Goal: Task Accomplishment & Management: Complete application form

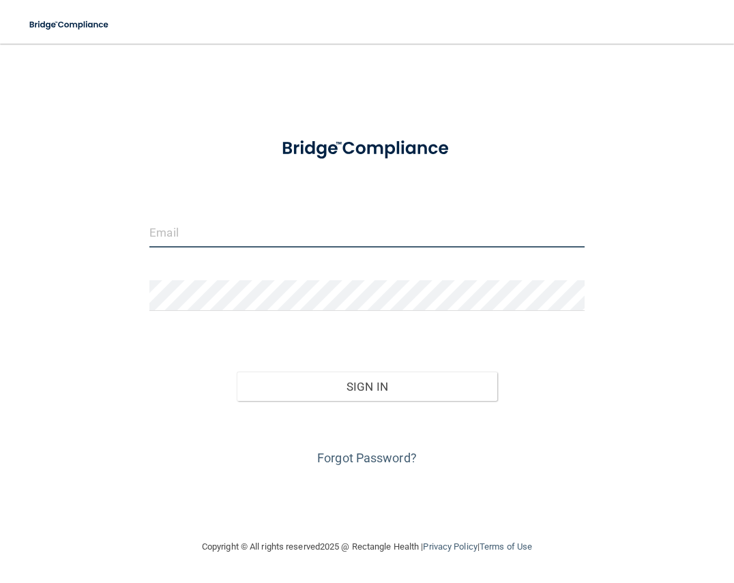
click at [313, 244] on input "email" at bounding box center [366, 232] width 435 height 31
type input "[EMAIL_ADDRESS][DOMAIN_NAME]"
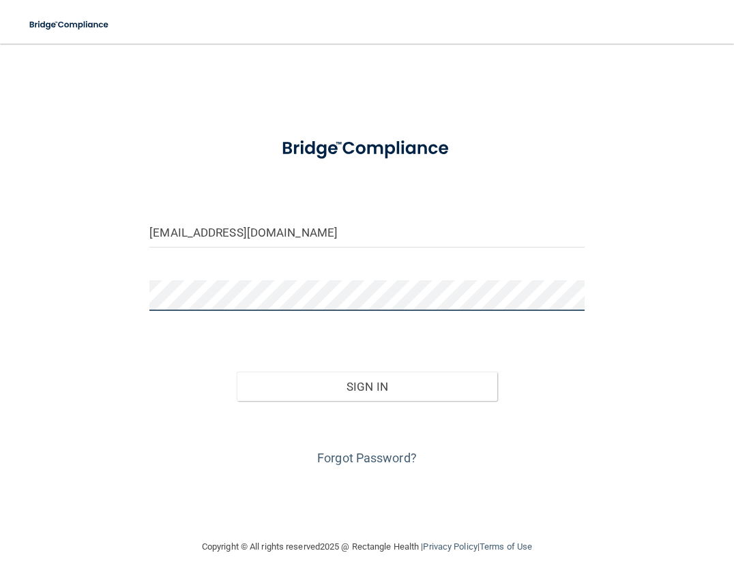
click at [237, 372] on button "Sign In" at bounding box center [367, 387] width 261 height 30
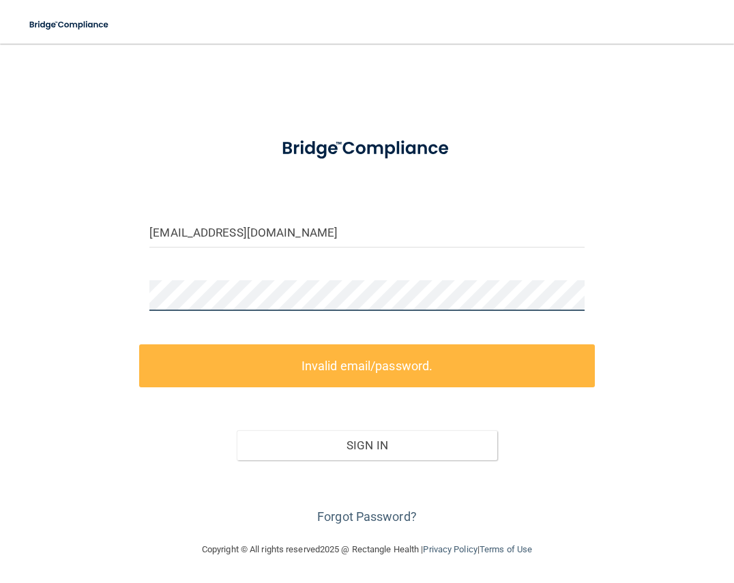
click at [50, 296] on div "abloss@stswell.com Invalid email/password. You don't have permission to access …" at bounding box center [367, 292] width 680 height 471
click at [44, 315] on div "abloss@stswell.com Invalid email/password. You don't have permission to access …" at bounding box center [367, 292] width 680 height 471
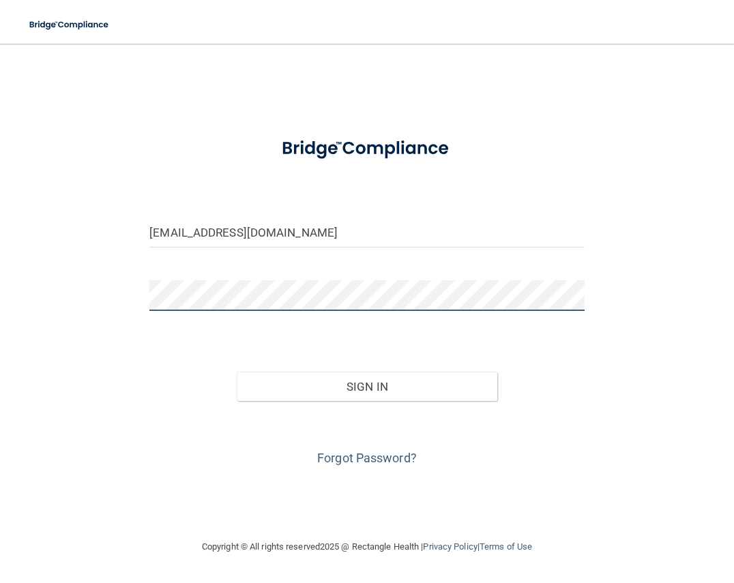
click at [237, 372] on button "Sign In" at bounding box center [367, 387] width 261 height 30
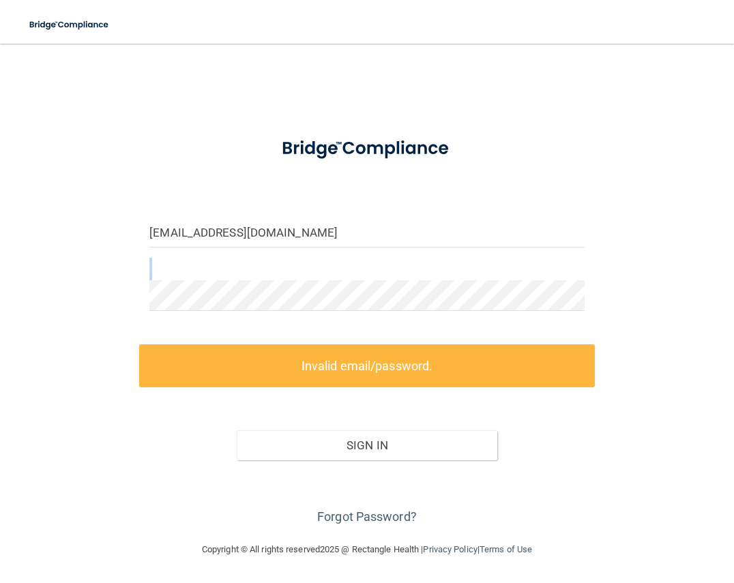
drag, startPoint x: 236, startPoint y: 277, endPoint x: 142, endPoint y: 304, distance: 97.9
click at [149, 303] on form "abloss@stswell.com Invalid email/password. You don't have permission to access …" at bounding box center [366, 327] width 435 height 403
click at [53, 304] on div "abloss@stswell.com Invalid email/password. You don't have permission to access …" at bounding box center [367, 292] width 680 height 471
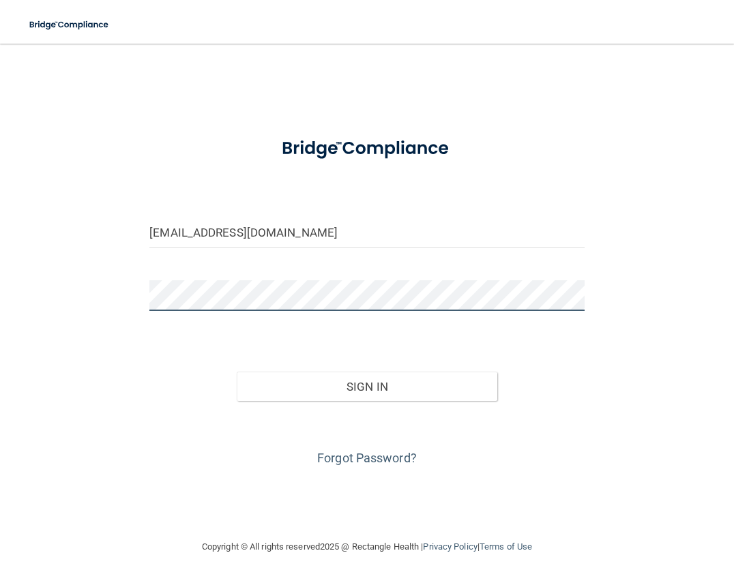
click at [237, 372] on button "Sign In" at bounding box center [367, 387] width 261 height 30
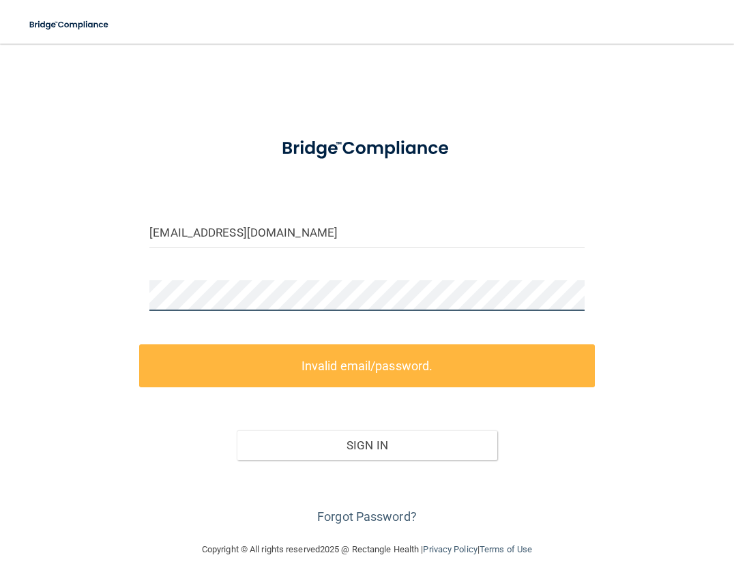
click at [5, 304] on main "abloss@stswell.com Invalid email/password. You don't have permission to access …" at bounding box center [367, 314] width 734 height 540
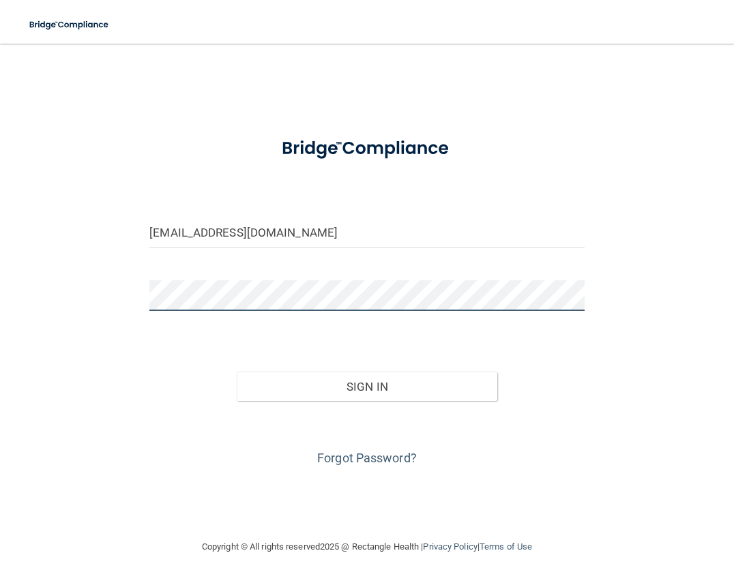
click at [237, 372] on button "Sign In" at bounding box center [367, 387] width 261 height 30
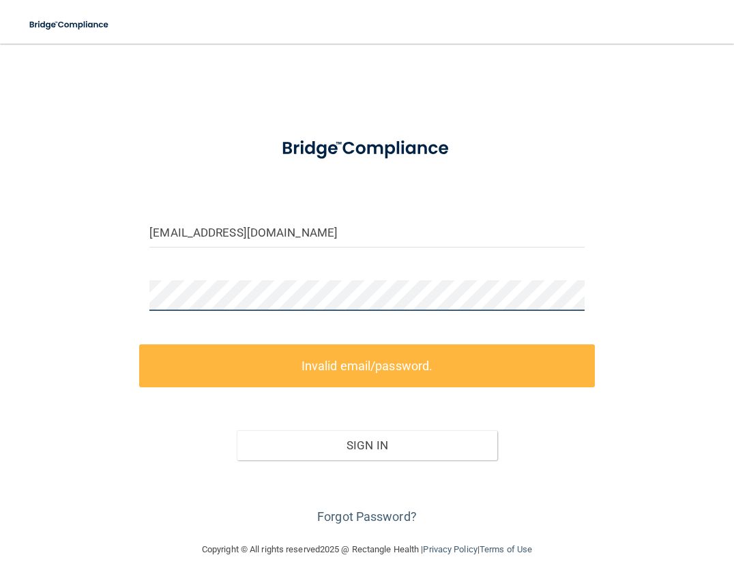
click at [37, 327] on div "abloss@stswell.com Invalid email/password. You don't have permission to access …" at bounding box center [367, 292] width 680 height 471
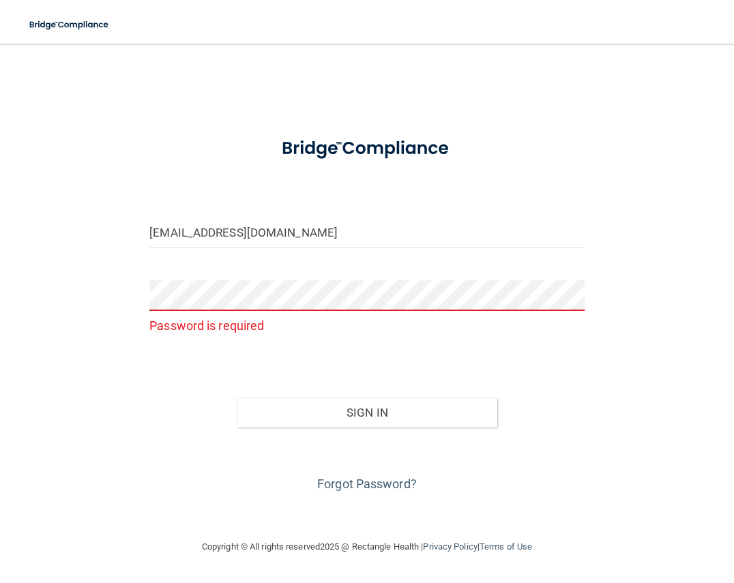
click at [201, 341] on div "Password is required" at bounding box center [366, 313] width 455 height 67
click at [381, 477] on link "Forgot Password?" at bounding box center [367, 484] width 100 height 14
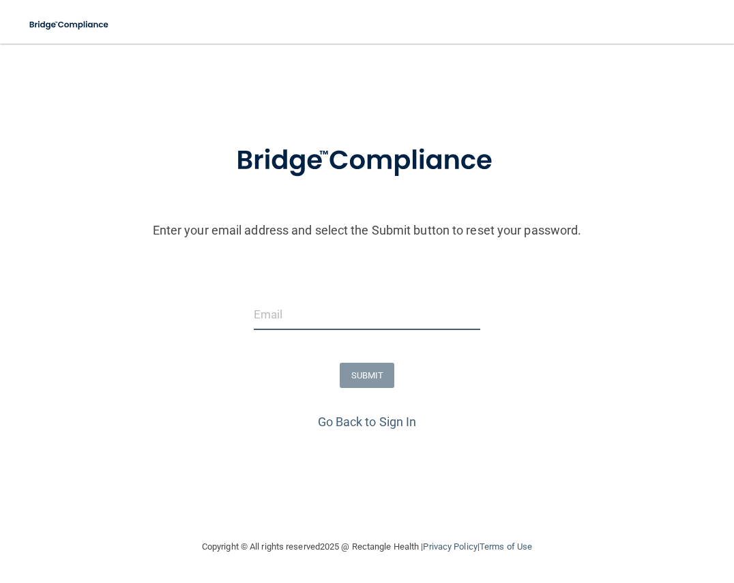
click at [295, 306] on input "email" at bounding box center [367, 315] width 227 height 31
type input "[EMAIL_ADDRESS][DOMAIN_NAME]"
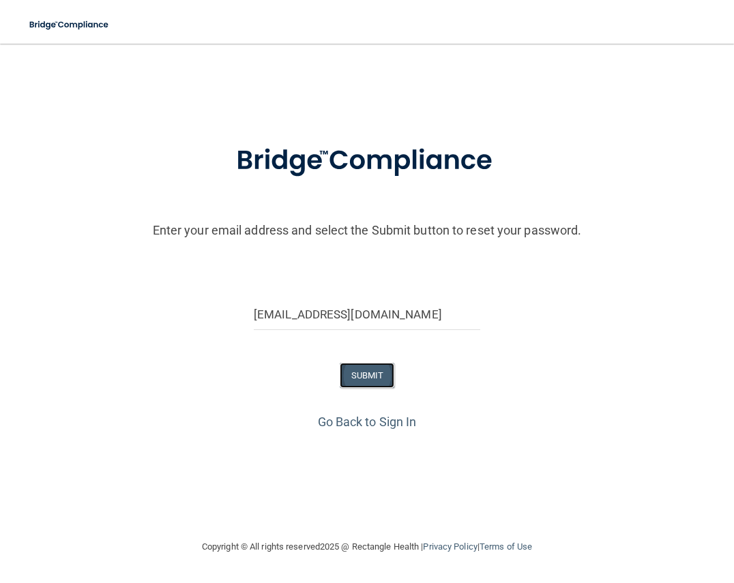
click at [351, 373] on button "SUBMIT" at bounding box center [367, 375] width 55 height 25
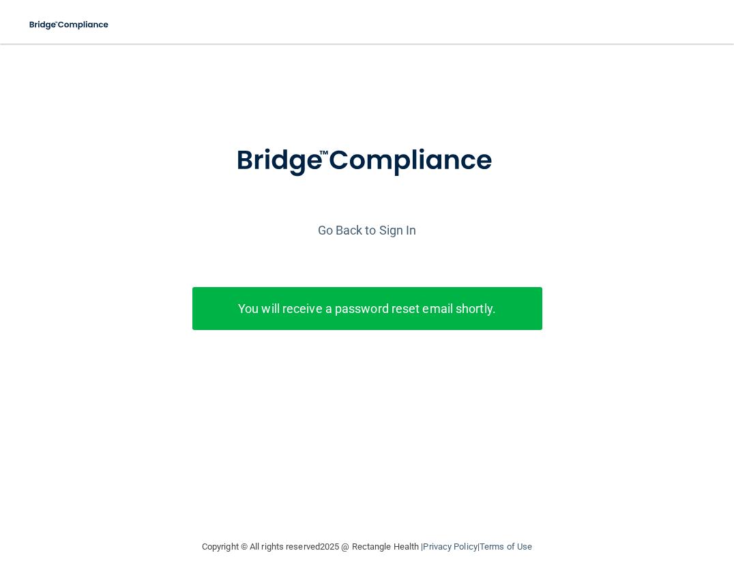
click at [603, 236] on div "Go Back to Sign In" at bounding box center [367, 230] width 741 height 23
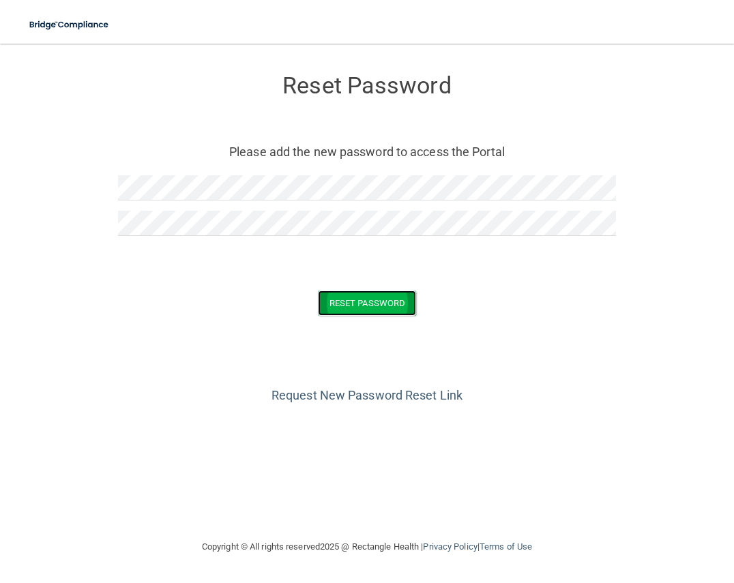
click at [407, 316] on button "Reset Password" at bounding box center [367, 303] width 98 height 25
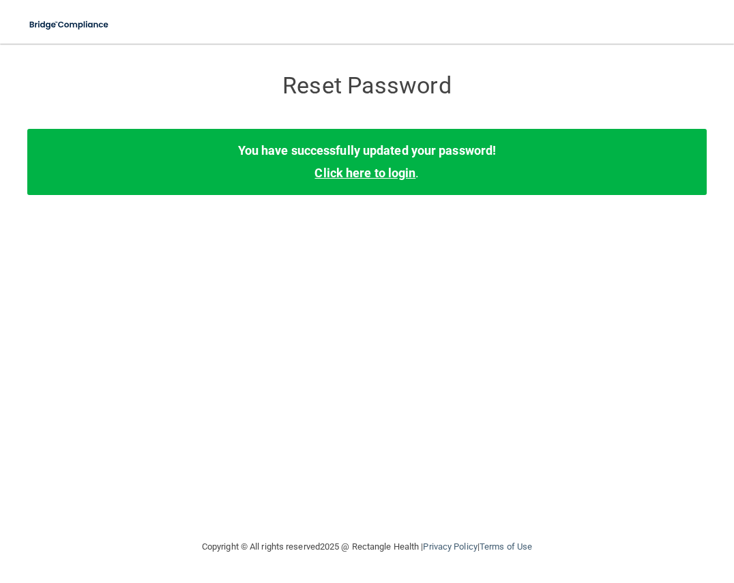
click at [353, 174] on link "Click here to login" at bounding box center [365, 173] width 101 height 14
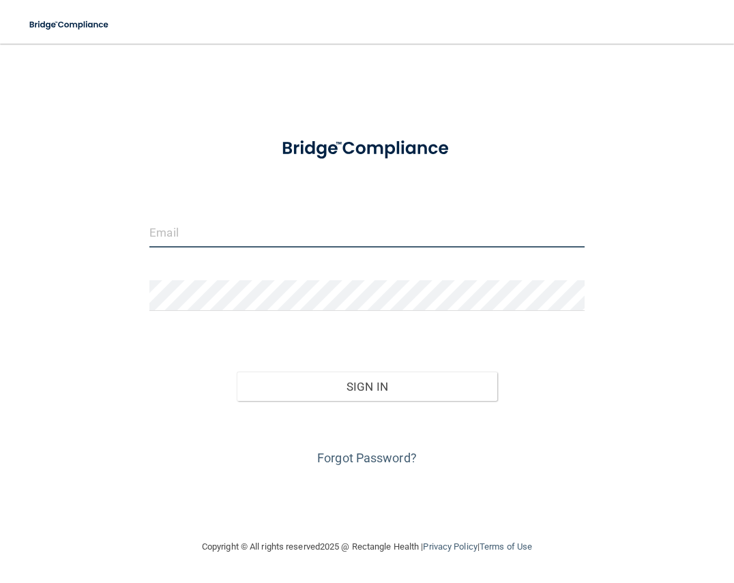
click at [224, 236] on input "email" at bounding box center [366, 232] width 435 height 31
type input "[EMAIL_ADDRESS][DOMAIN_NAME]"
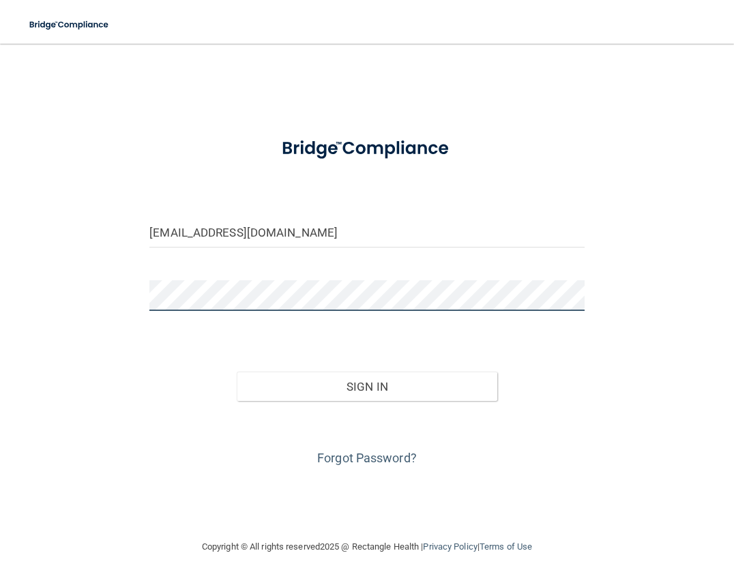
click at [237, 372] on button "Sign In" at bounding box center [367, 387] width 261 height 30
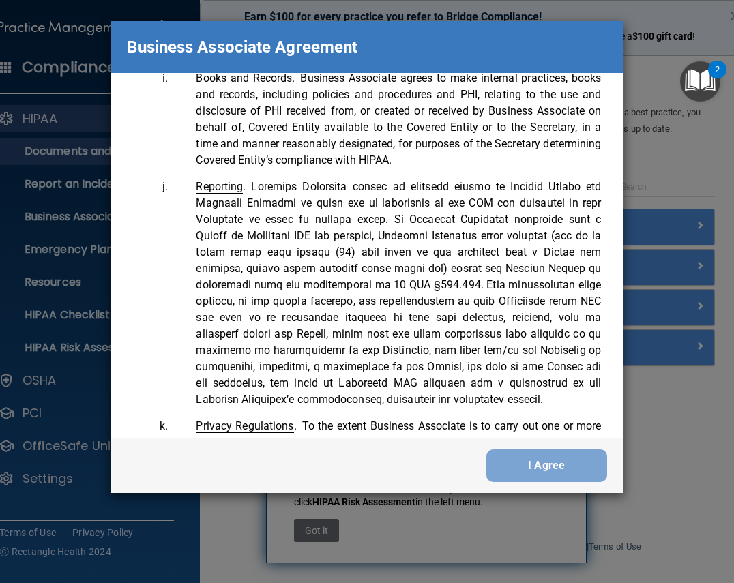
scroll to position [3688, 0]
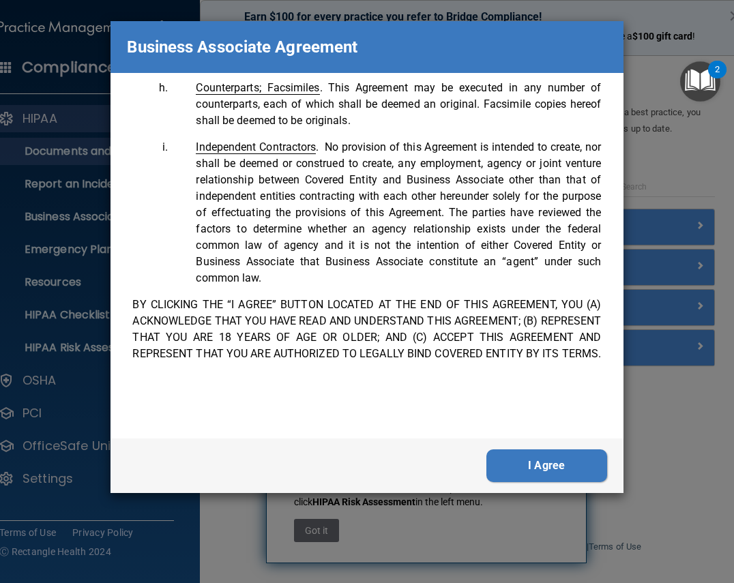
click at [576, 467] on button "I Agree" at bounding box center [547, 466] width 121 height 33
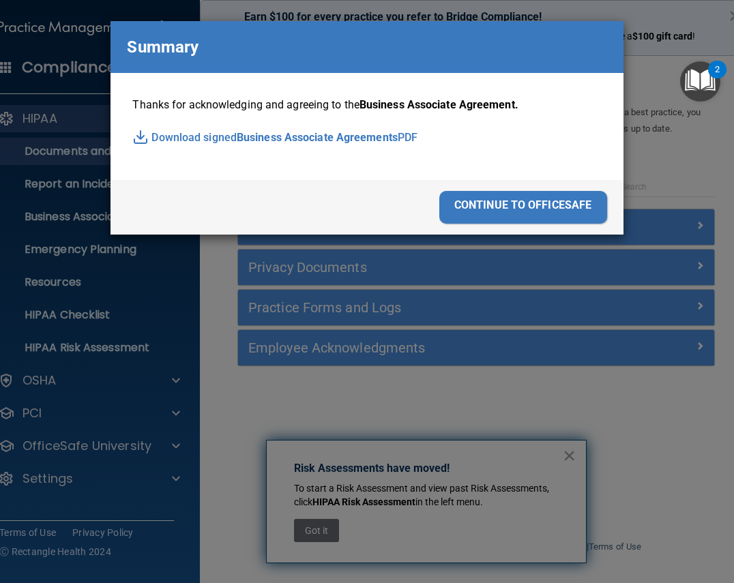
click at [551, 203] on div "continue to officesafe" at bounding box center [523, 207] width 168 height 33
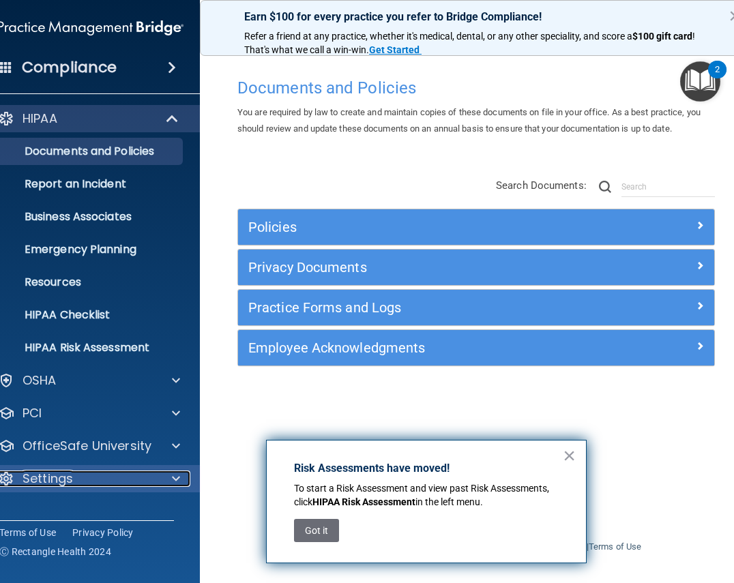
click at [72, 477] on p "Settings" at bounding box center [48, 479] width 50 height 16
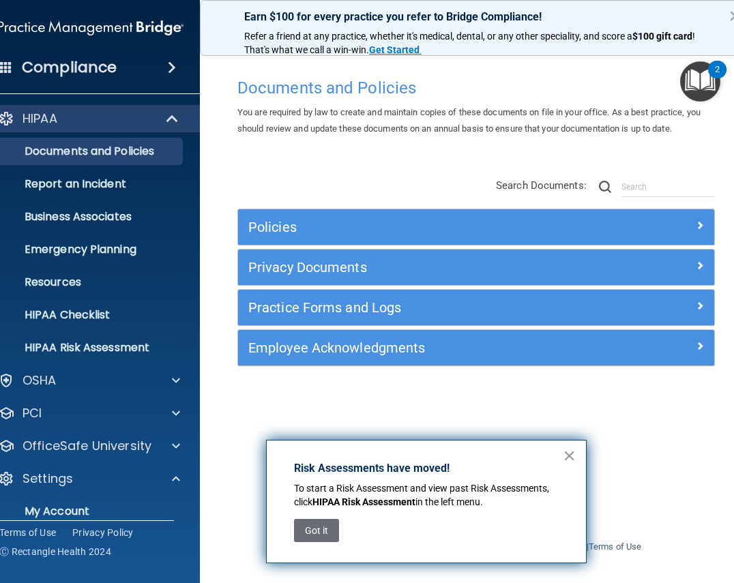
drag, startPoint x: 570, startPoint y: 457, endPoint x: 519, endPoint y: 455, distance: 51.9
click at [570, 457] on button "×" at bounding box center [569, 456] width 13 height 22
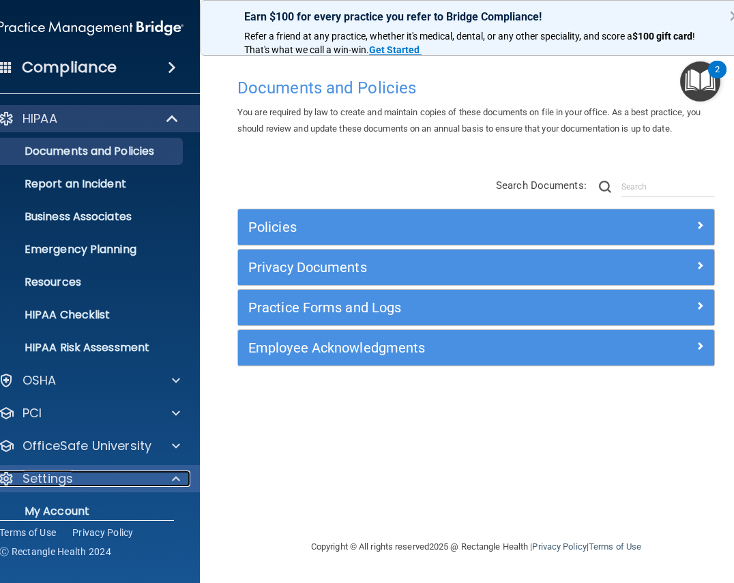
click at [100, 477] on div "Settings" at bounding box center [72, 479] width 169 height 16
click at [175, 478] on span at bounding box center [176, 479] width 8 height 16
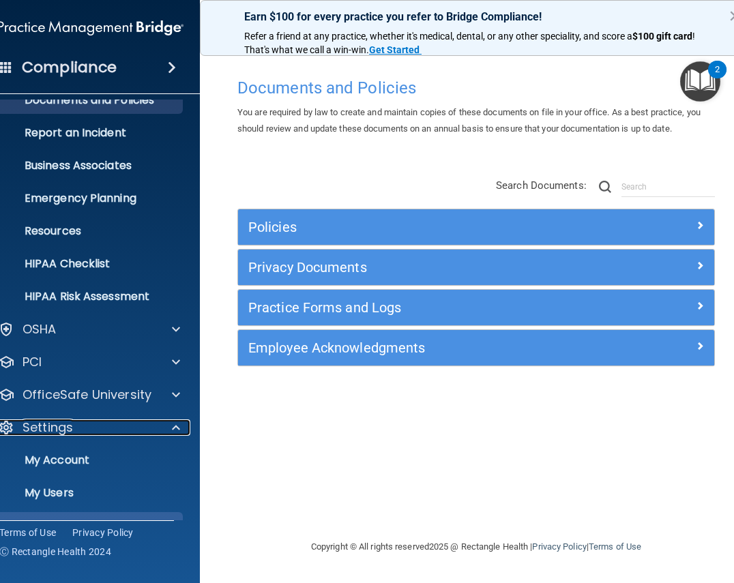
scroll to position [114, 0]
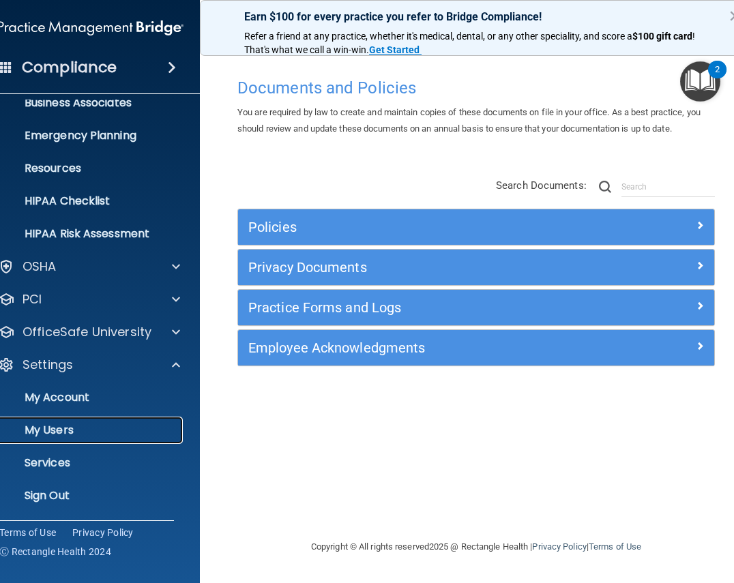
click at [59, 422] on link "My Users" at bounding box center [75, 430] width 215 height 27
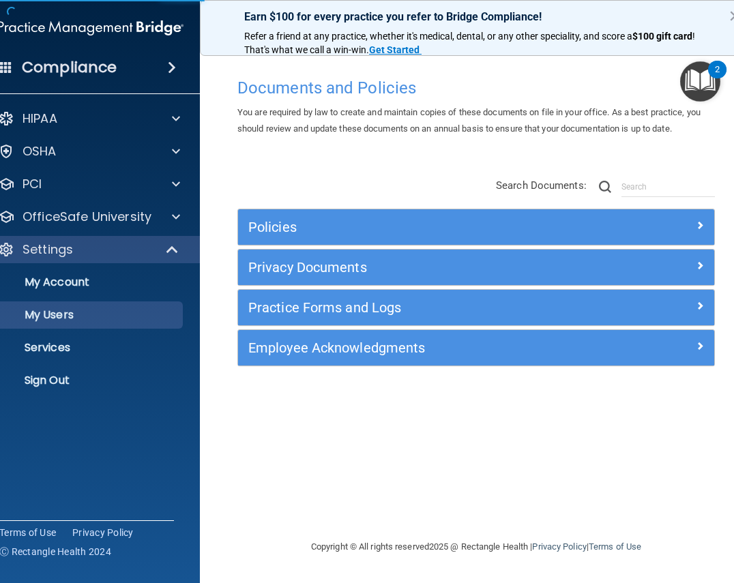
select select "20"
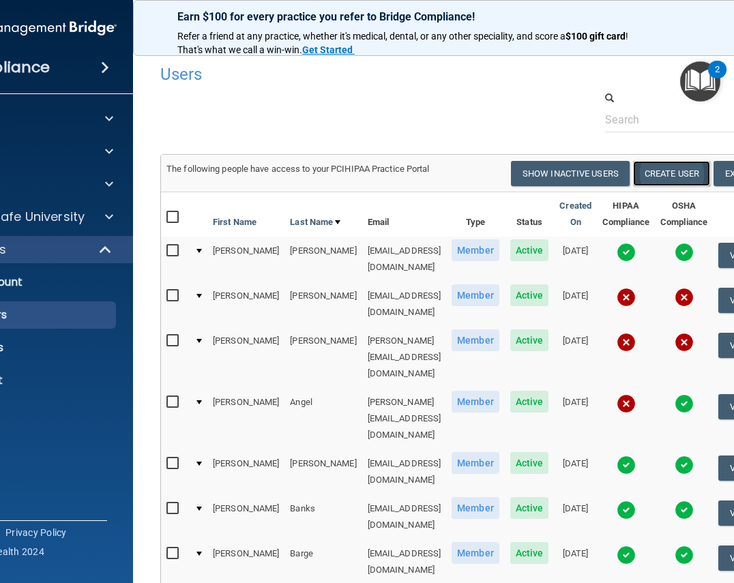
click at [665, 177] on button "Create User" at bounding box center [671, 173] width 77 height 25
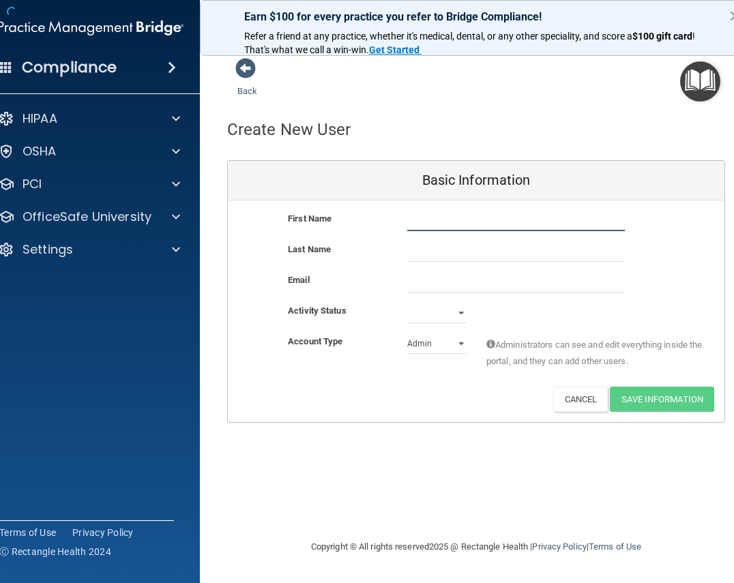
drag, startPoint x: 466, startPoint y: 225, endPoint x: 465, endPoint y: 210, distance: 14.3
click at [466, 225] on input "text" at bounding box center [516, 221] width 218 height 20
type input "[PERSON_NAME]"
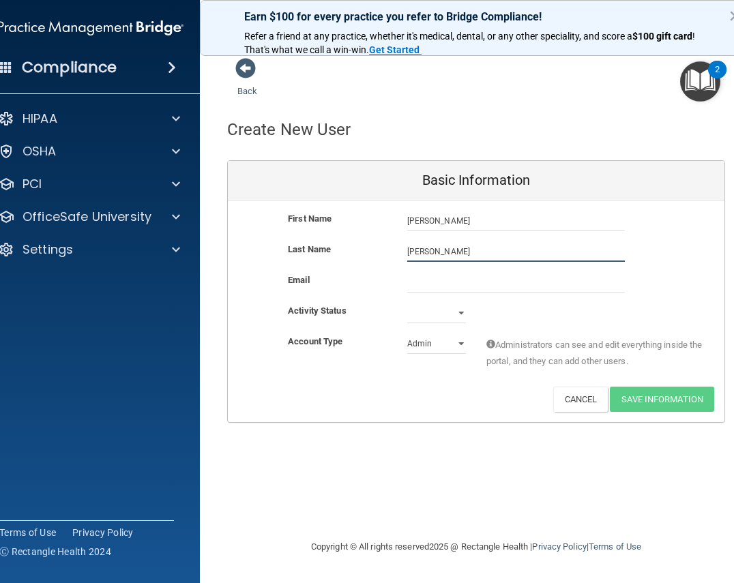
type input "[PERSON_NAME]"
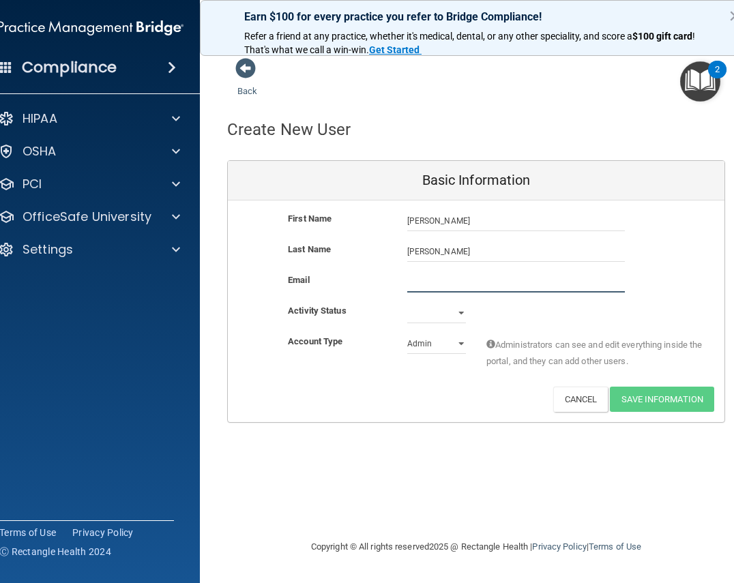
click at [452, 285] on input "email" at bounding box center [516, 282] width 218 height 20
type input "[EMAIL_ADDRESS][DOMAIN_NAME]"
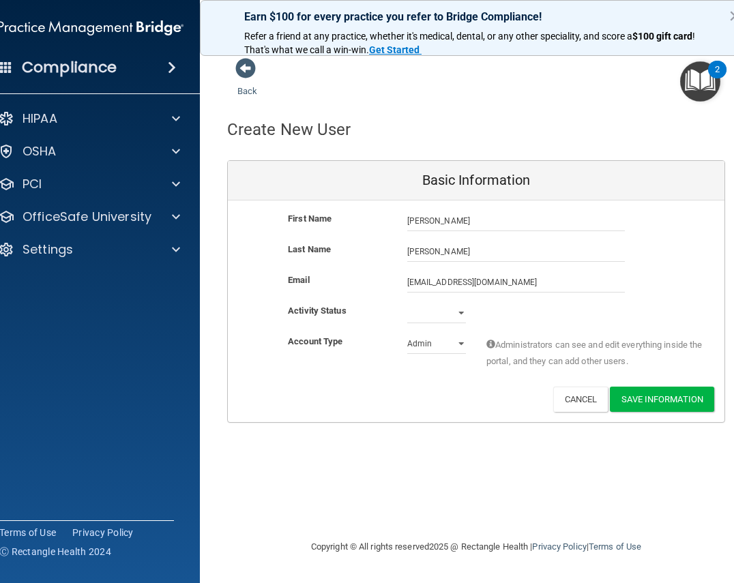
click at [489, 300] on div "Email [EMAIL_ADDRESS][DOMAIN_NAME] [EMAIL_ADDRESS][DOMAIN_NAME]" at bounding box center [476, 287] width 497 height 31
click at [457, 315] on select "Active Inactive" at bounding box center [436, 313] width 59 height 20
select select "active"
click at [407, 303] on select "Active Inactive" at bounding box center [436, 313] width 59 height 20
click at [443, 342] on select "Admin Member" at bounding box center [436, 344] width 59 height 20
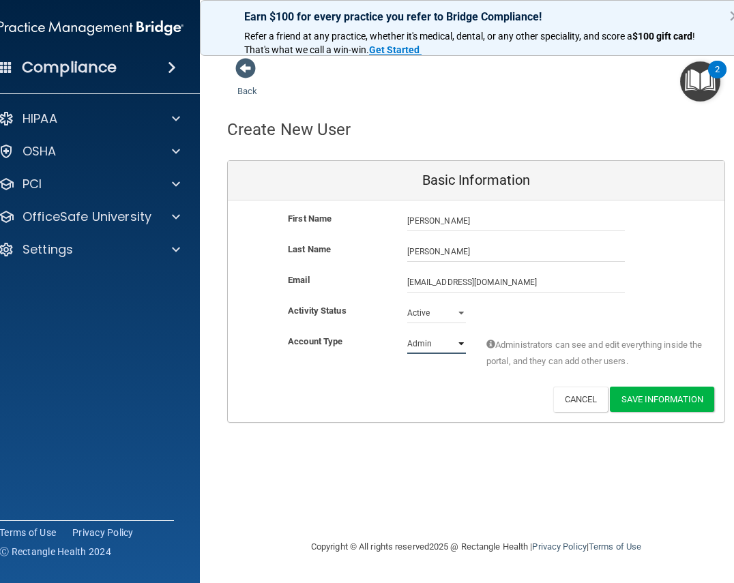
select select "practice_member"
click at [407, 334] on select "Admin Member" at bounding box center [436, 344] width 59 height 20
click at [448, 395] on div "Deactivate Reset Password Edit Cancel Save Information" at bounding box center [476, 399] width 497 height 25
click at [653, 403] on button "Save Information" at bounding box center [662, 399] width 104 height 25
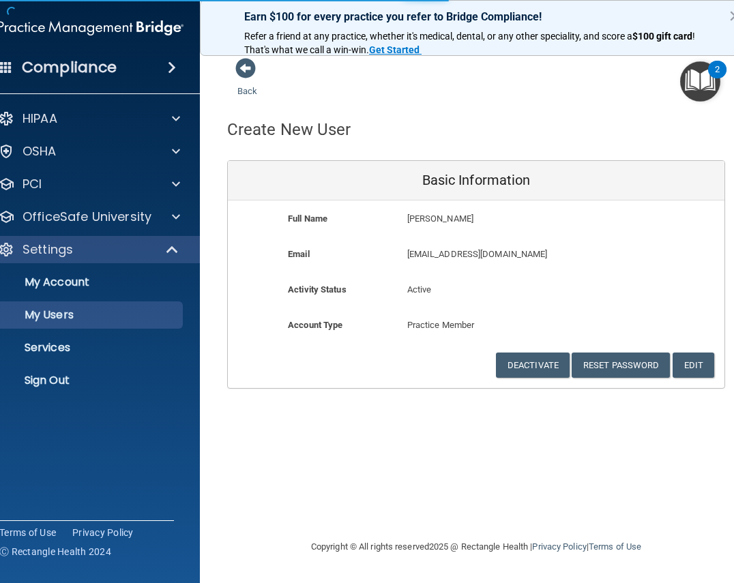
select select "20"
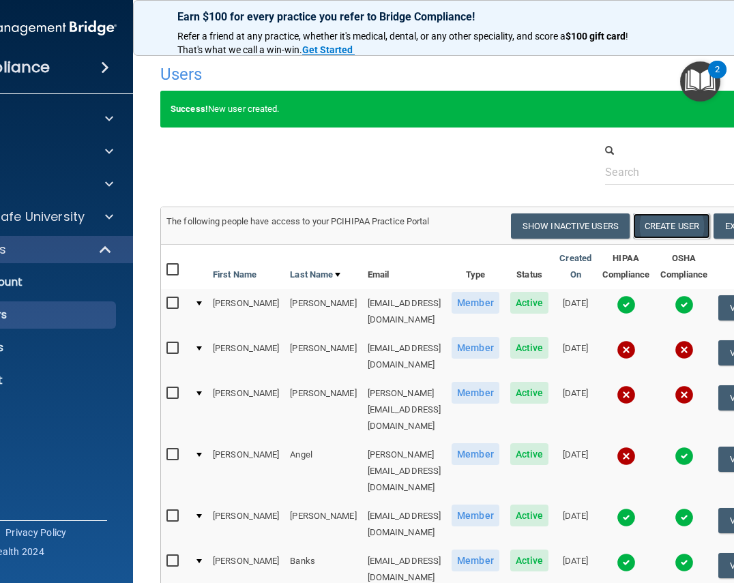
click at [672, 227] on button "Create User" at bounding box center [671, 226] width 77 height 25
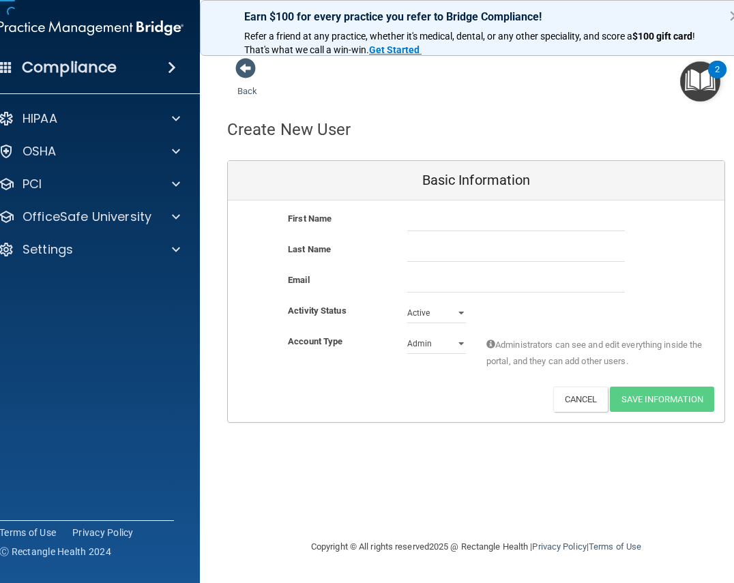
click at [433, 236] on div "First Name" at bounding box center [476, 226] width 497 height 31
click at [439, 218] on input "text" at bounding box center [516, 221] width 218 height 20
type input "[PERSON_NAME]"
click at [421, 280] on input "email" at bounding box center [516, 282] width 218 height 20
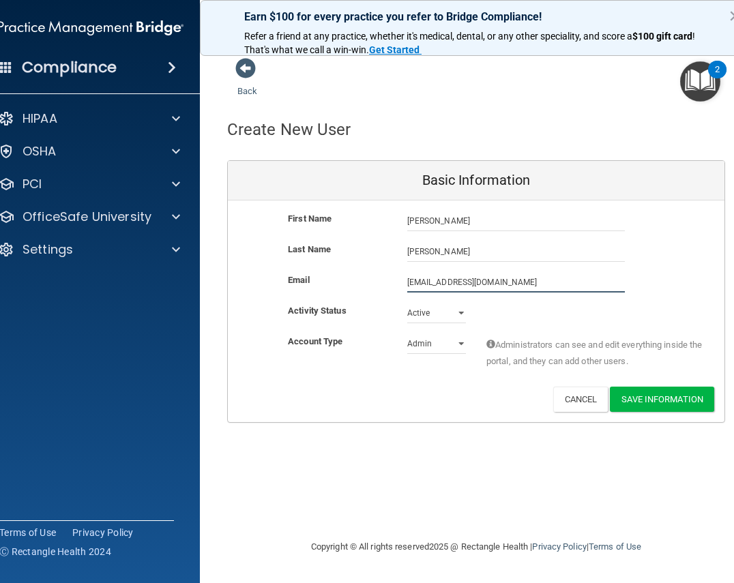
click at [463, 283] on input "[EMAIL_ADDRESS][DOMAIN_NAME]" at bounding box center [516, 282] width 218 height 20
type input "[EMAIL_ADDRESS][DOMAIN_NAME]"
click at [444, 345] on select "Admin Member" at bounding box center [436, 344] width 59 height 20
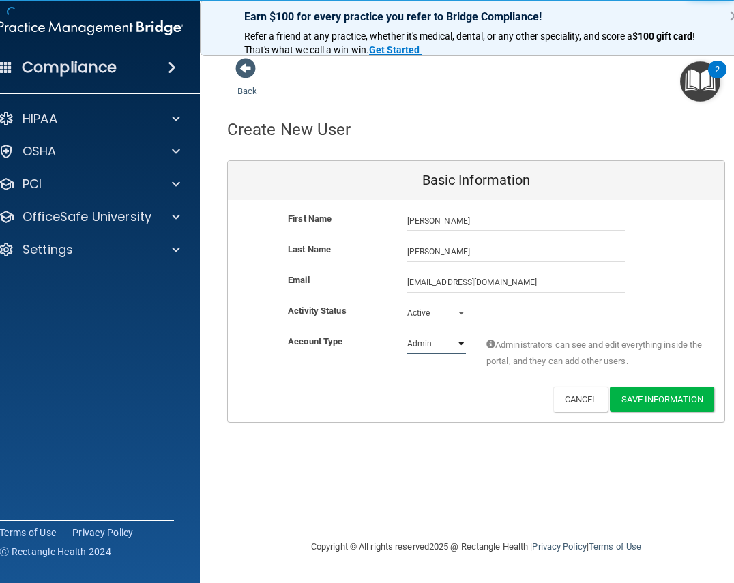
select select "practice_member"
click at [407, 334] on select "Admin Member" at bounding box center [436, 344] width 59 height 20
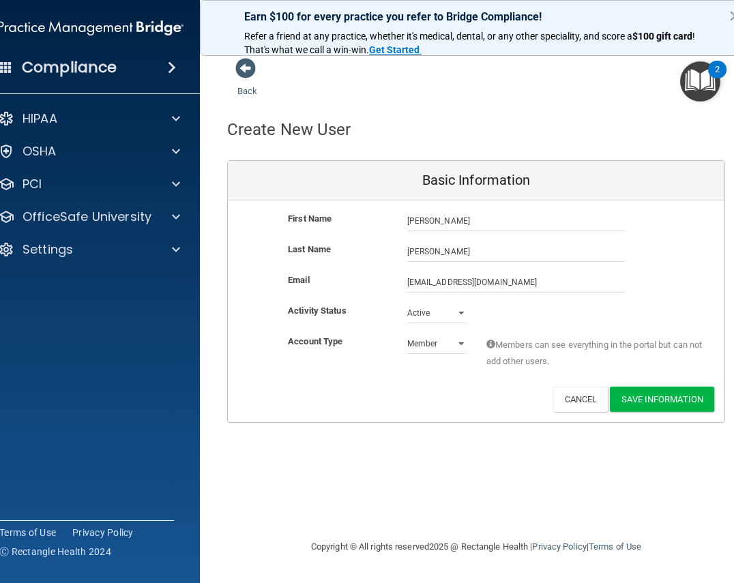
click at [462, 429] on div "Back Create New User Basic Information First Name [PERSON_NAME] [PERSON_NAME] L…" at bounding box center [476, 291] width 498 height 468
click at [432, 118] on div "Create New User" at bounding box center [476, 129] width 519 height 33
click at [681, 395] on button "Save Information" at bounding box center [662, 399] width 104 height 25
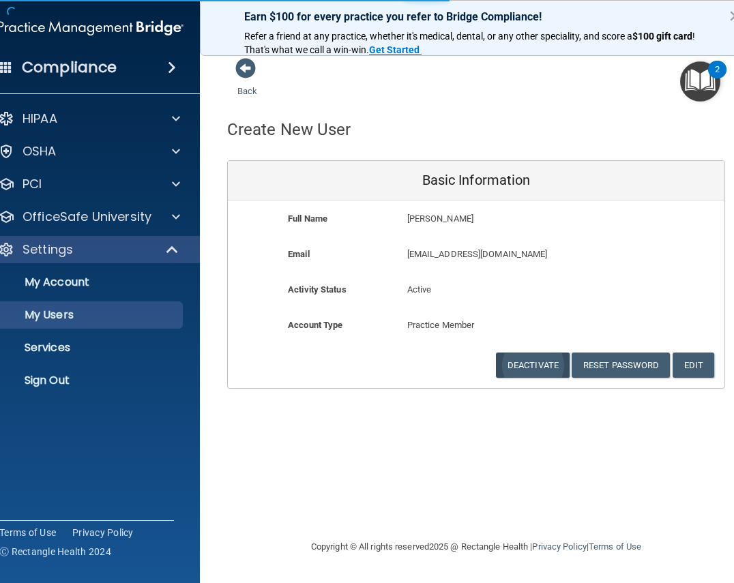
select select "20"
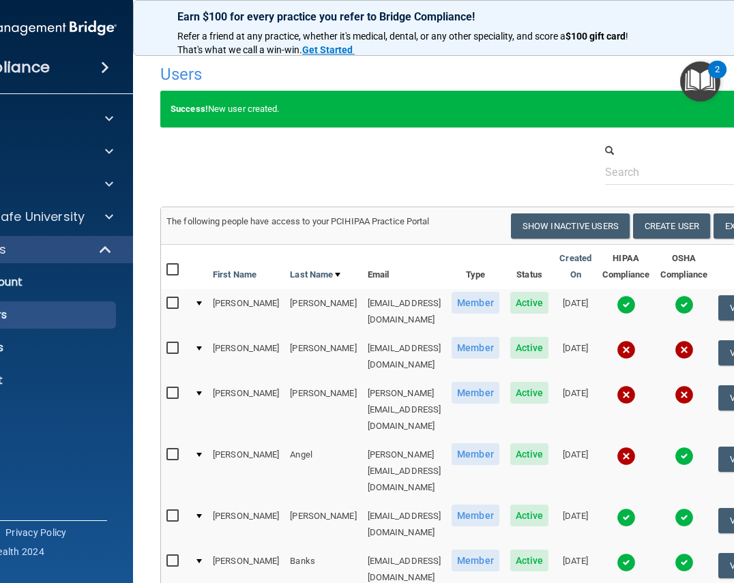
click at [671, 213] on td "The following people have access to your PCIHIPAA Practice Portal Resend Invite…" at bounding box center [476, 226] width 631 height 37
click at [672, 220] on button "Create User" at bounding box center [671, 226] width 77 height 25
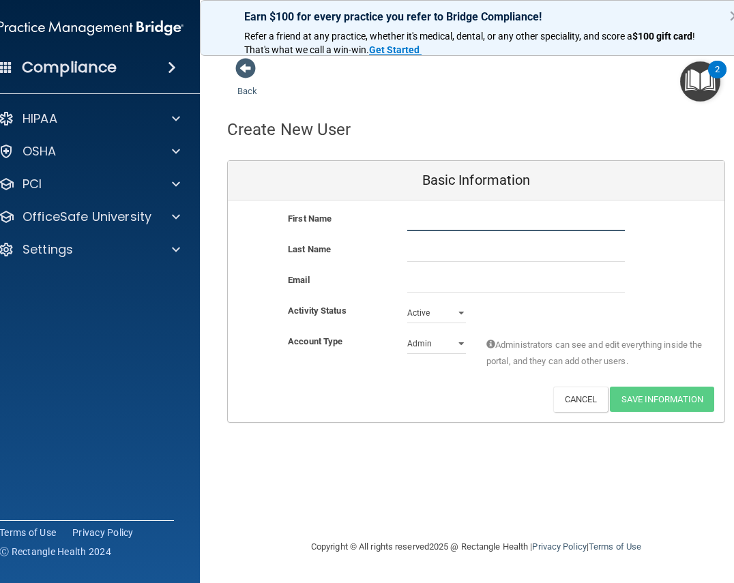
click at [481, 214] on input "text" at bounding box center [516, 221] width 218 height 20
drag, startPoint x: 389, startPoint y: 229, endPoint x: 411, endPoint y: 229, distance: 22.5
click at [389, 229] on div "First Name" at bounding box center [476, 221] width 497 height 20
click at [438, 229] on input "text" at bounding box center [516, 221] width 218 height 20
drag, startPoint x: 478, startPoint y: 223, endPoint x: 424, endPoint y: 227, distance: 54.0
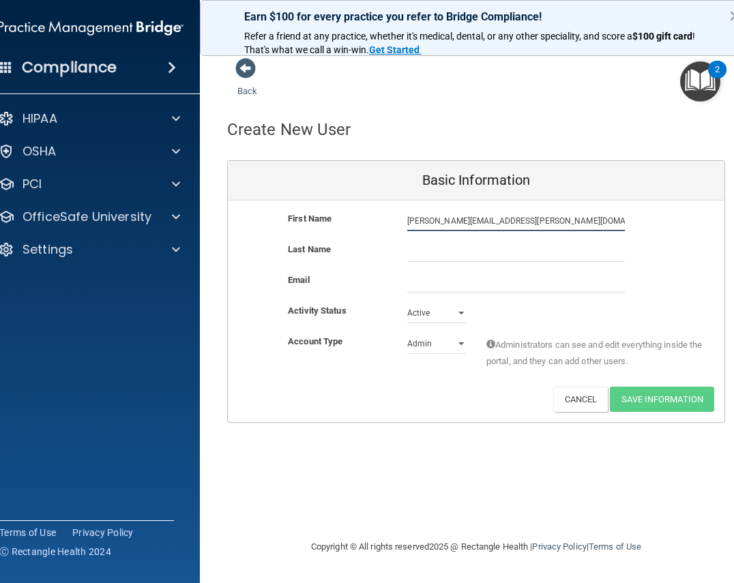
click at [424, 227] on input "[PERSON_NAME][EMAIL_ADDRESS][PERSON_NAME][DOMAIN_NAME]" at bounding box center [516, 221] width 218 height 20
click at [440, 220] on input "Elijahm" at bounding box center [516, 221] width 218 height 20
type input "[PERSON_NAME]"
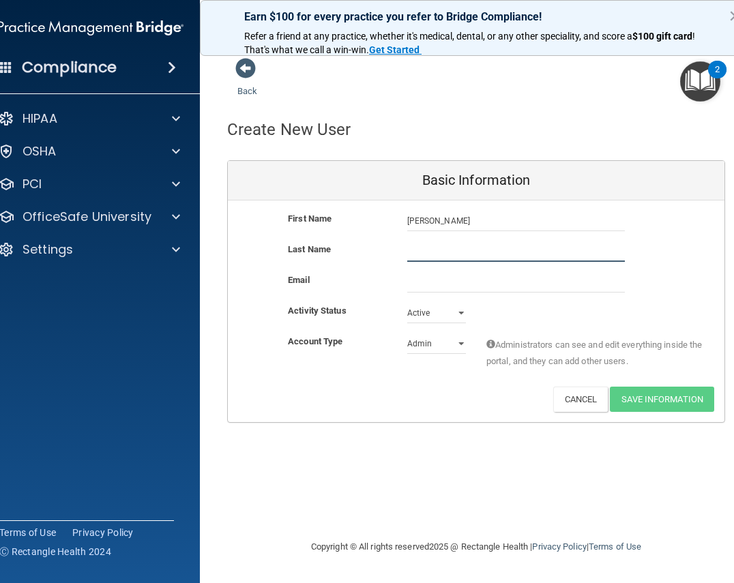
click at [422, 247] on input "text" at bounding box center [516, 252] width 218 height 20
type input "[PERSON_NAME]"
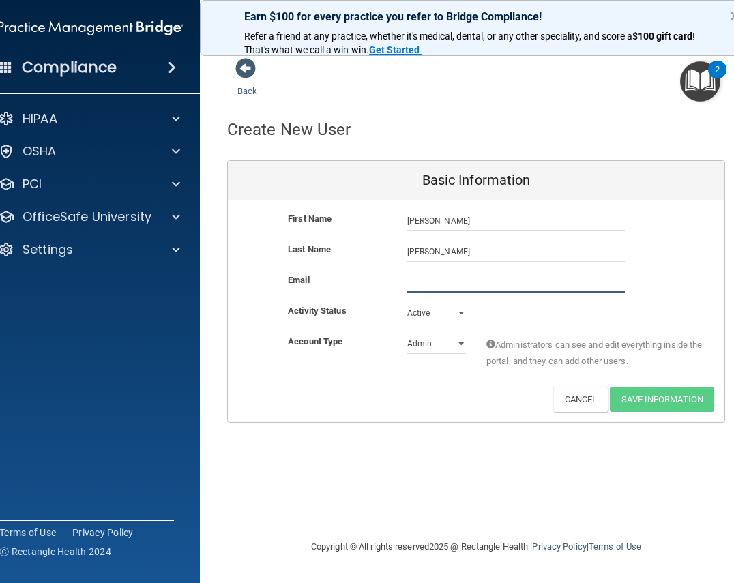
click at [410, 280] on input "email" at bounding box center [516, 282] width 218 height 20
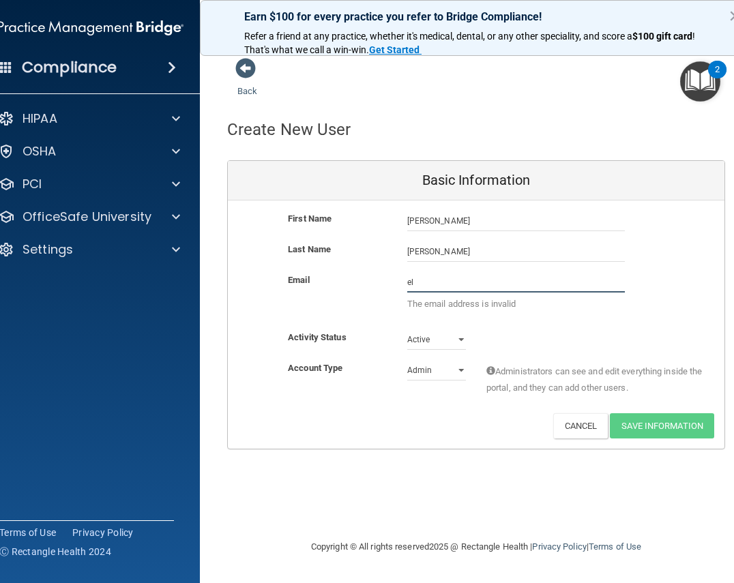
type input "e"
click at [440, 278] on input "Elija" at bounding box center [516, 282] width 218 height 20
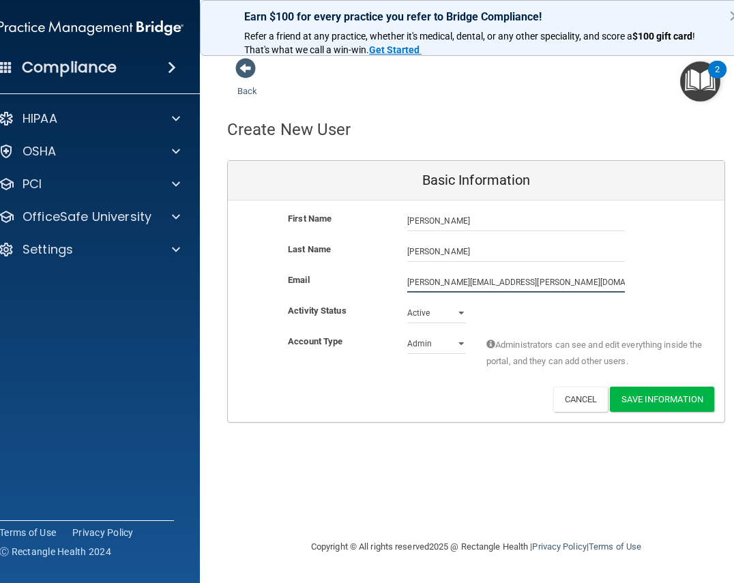
type input "[PERSON_NAME][EMAIL_ADDRESS][PERSON_NAME][DOMAIN_NAME]"
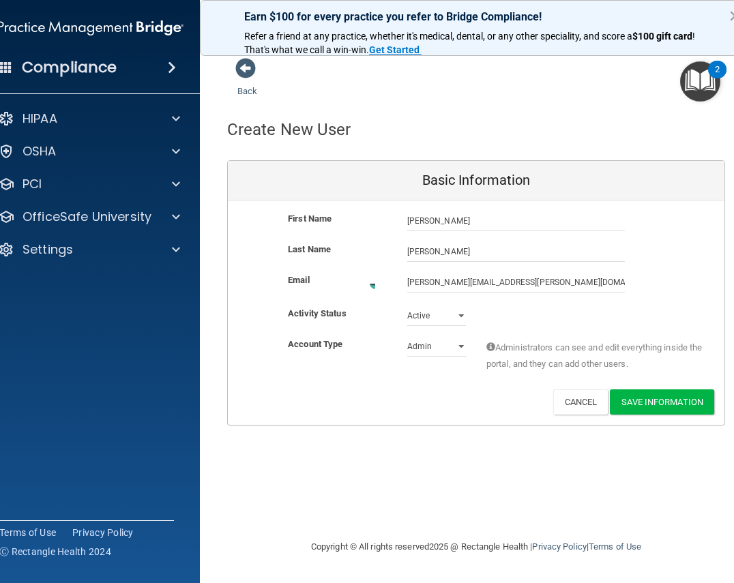
click at [492, 298] on div "Email [PERSON_NAME][EMAIL_ADDRESS][PERSON_NAME][DOMAIN_NAME] [PERSON_NAME][EMAI…" at bounding box center [476, 288] width 497 height 33
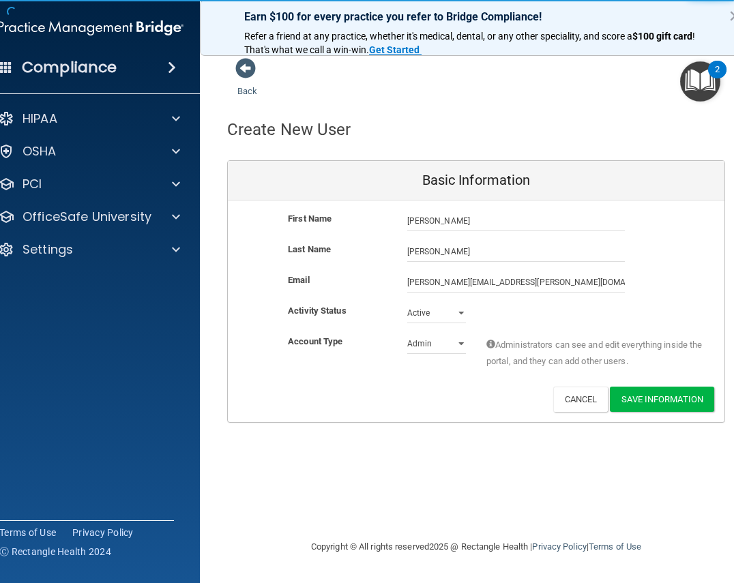
click at [433, 388] on div "Deactivate Reset Password Edit Cancel Save Information" at bounding box center [476, 399] width 497 height 25
click at [450, 356] on div "Account Type Practice Admin Admin Member Financial Institution Business Associa…" at bounding box center [476, 355] width 497 height 43
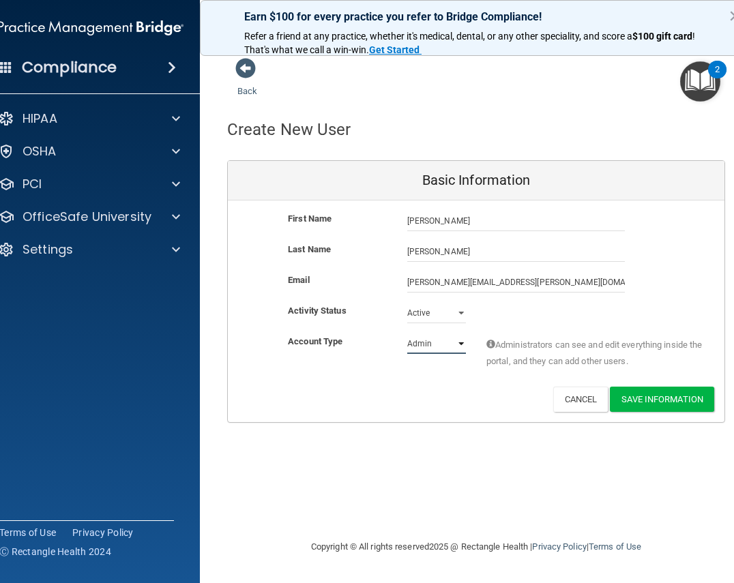
click at [454, 347] on select "Admin Member" at bounding box center [436, 344] width 59 height 20
select select "practice_member"
click at [407, 334] on select "Admin Member" at bounding box center [436, 344] width 59 height 20
click at [435, 396] on div "Deactivate Reset Password Edit Cancel Save Information" at bounding box center [476, 399] width 497 height 25
click at [669, 401] on button "Save Information" at bounding box center [662, 399] width 104 height 25
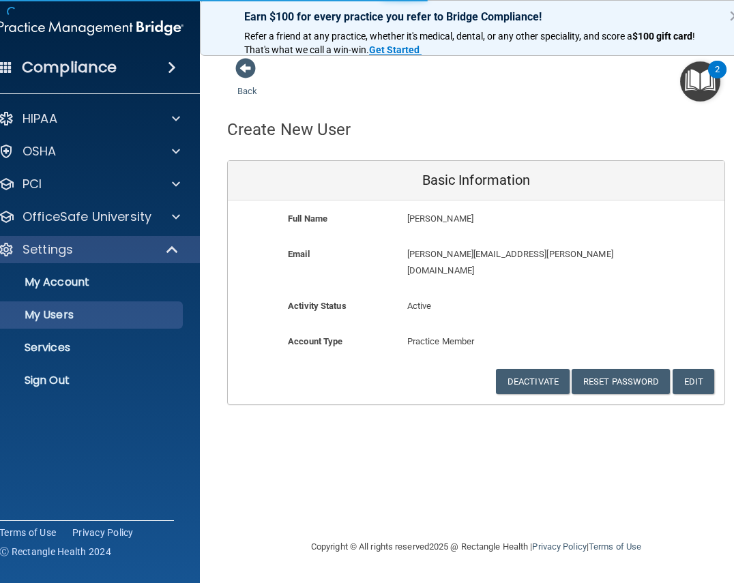
select select "20"
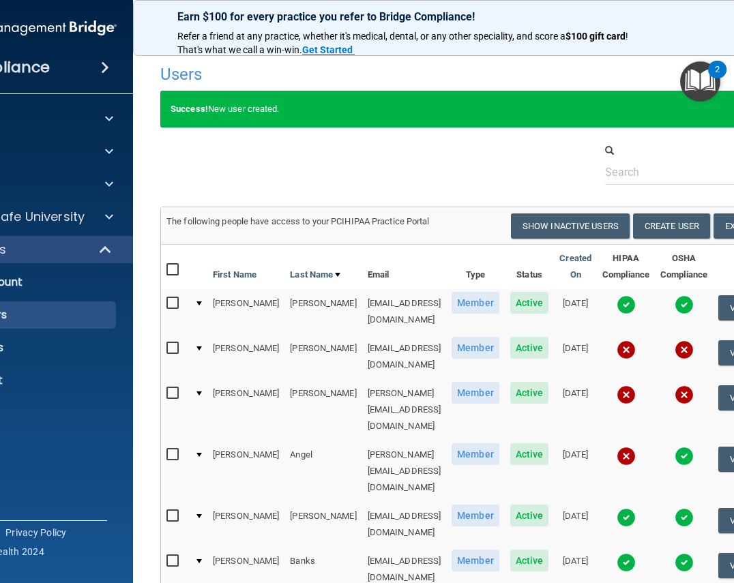
click at [461, 171] on div at bounding box center [476, 164] width 652 height 42
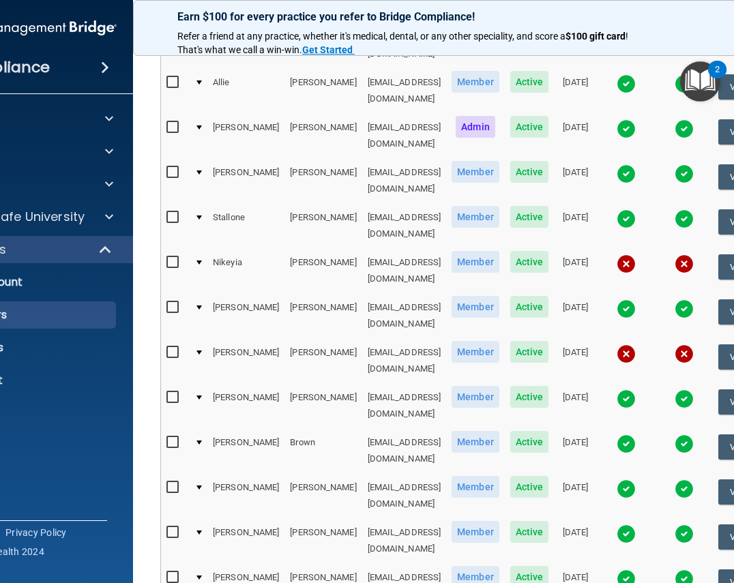
scroll to position [626, 0]
